Goal: Information Seeking & Learning: Learn about a topic

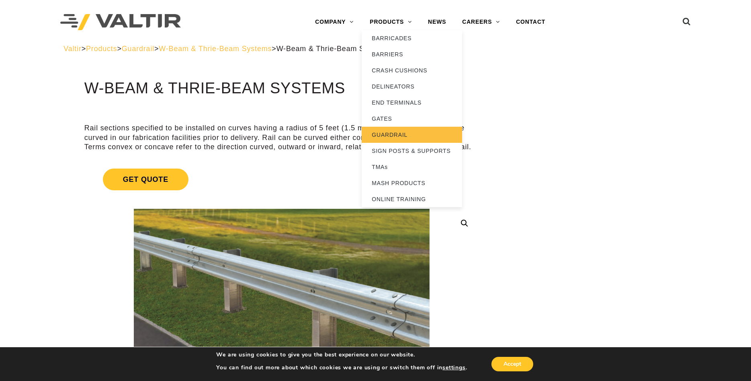
click at [404, 136] on link "GUARDRAIL" at bounding box center [412, 135] width 100 height 16
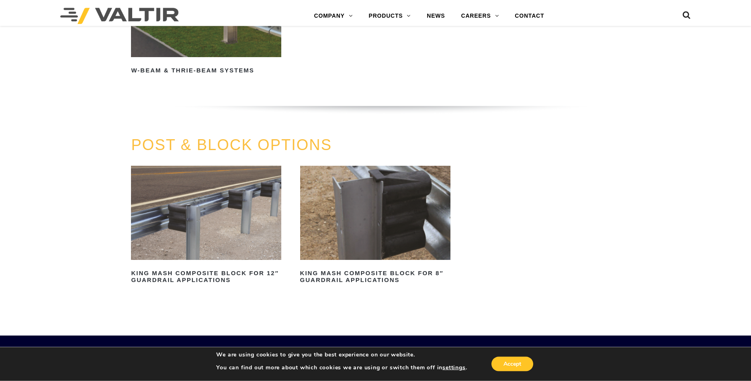
scroll to position [697, 0]
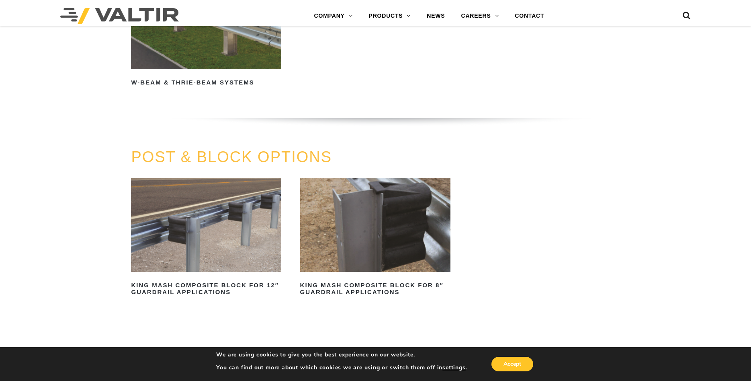
click at [209, 229] on img at bounding box center [206, 225] width 150 height 94
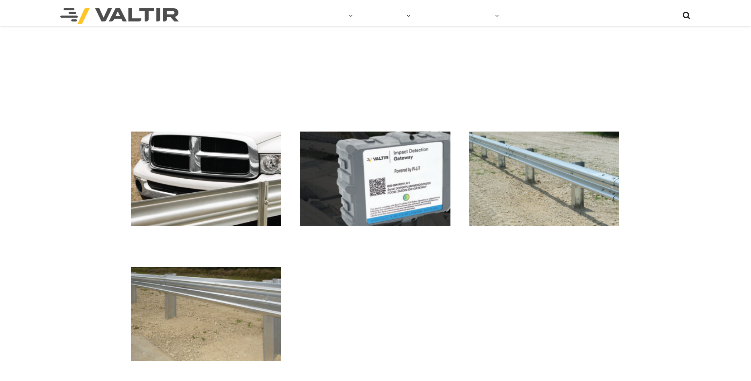
scroll to position [697, 0]
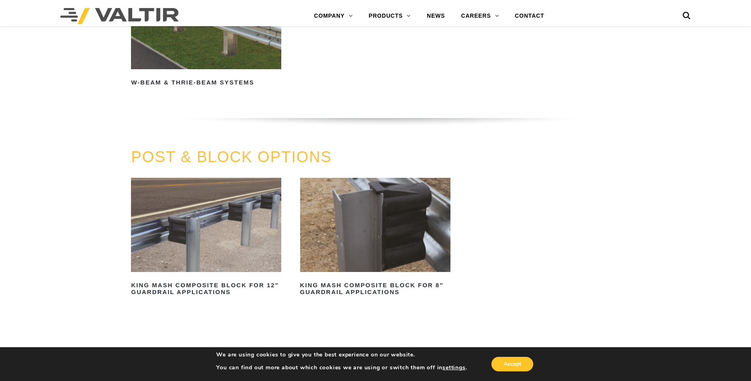
click at [397, 221] on img at bounding box center [375, 225] width 150 height 94
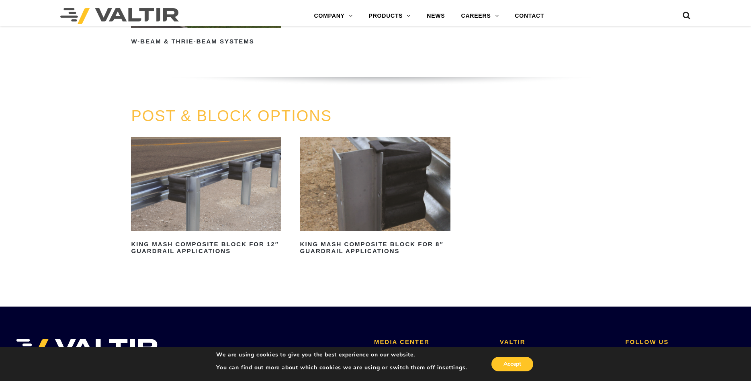
click at [367, 209] on img at bounding box center [375, 184] width 150 height 94
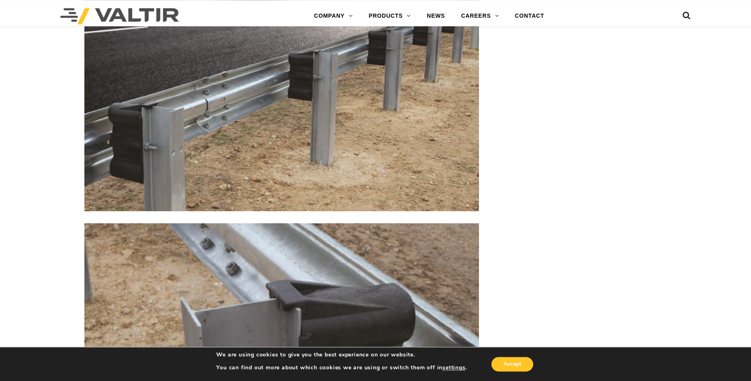
scroll to position [1066, 0]
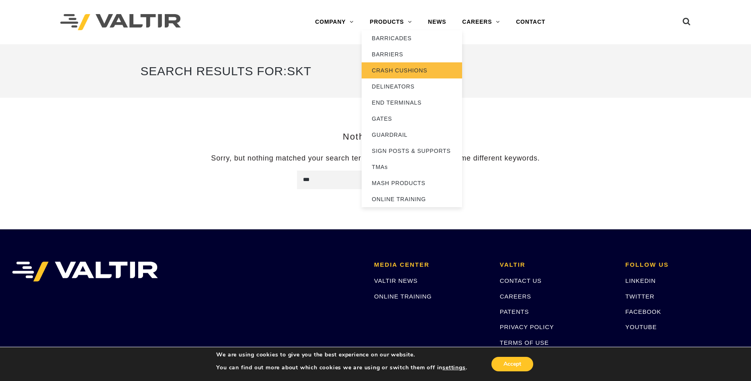
click at [389, 70] on link "CRASH CUSHIONS" at bounding box center [412, 70] width 100 height 16
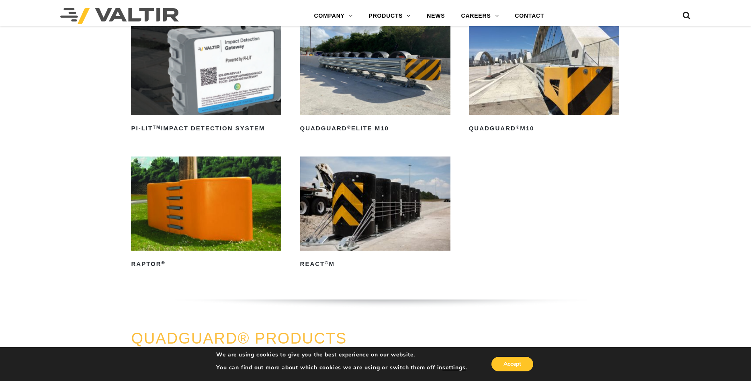
scroll to position [82, 0]
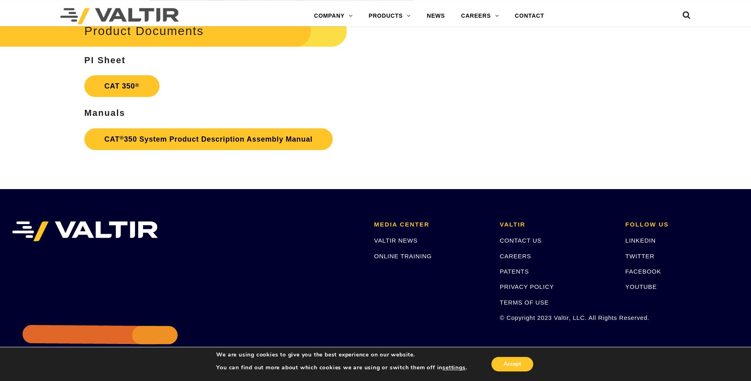
scroll to position [1598, 0]
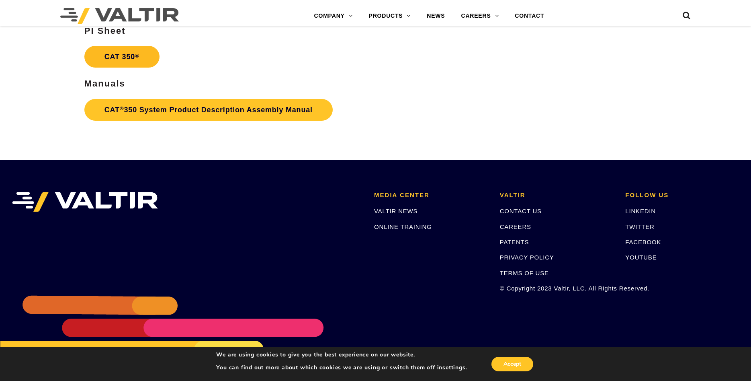
click at [120, 58] on link "CAT 350 ®" at bounding box center [121, 57] width 75 height 22
